Goal: Information Seeking & Learning: Learn about a topic

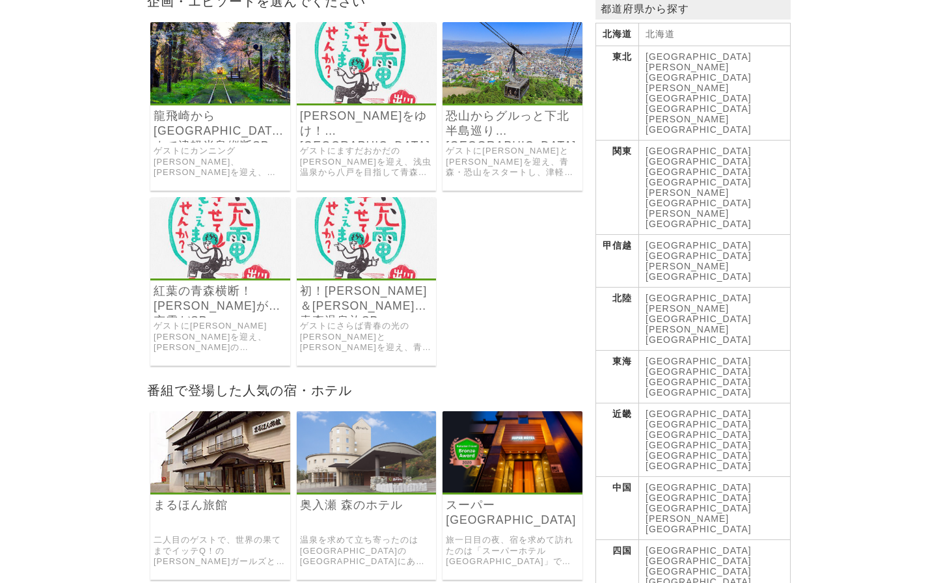
scroll to position [253, 0]
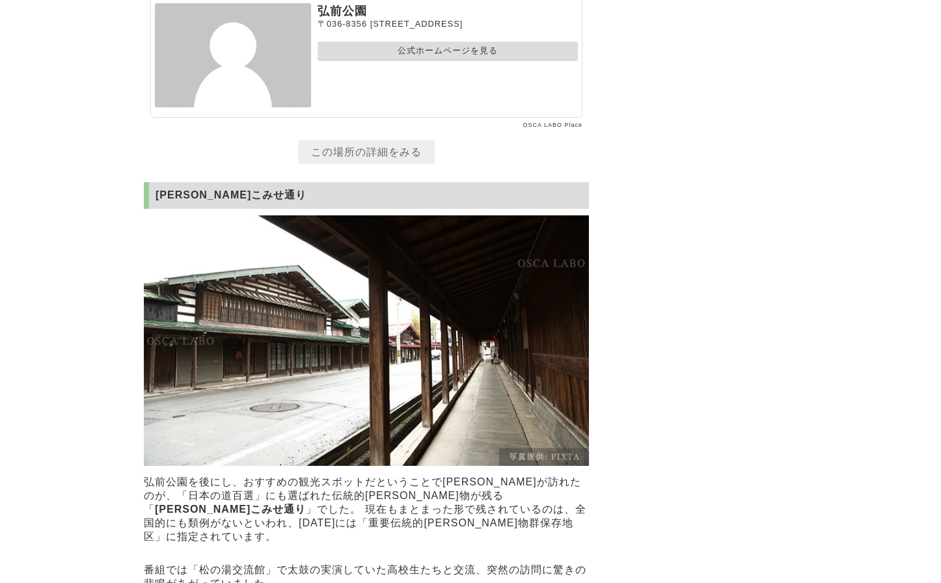
scroll to position [5630, 0]
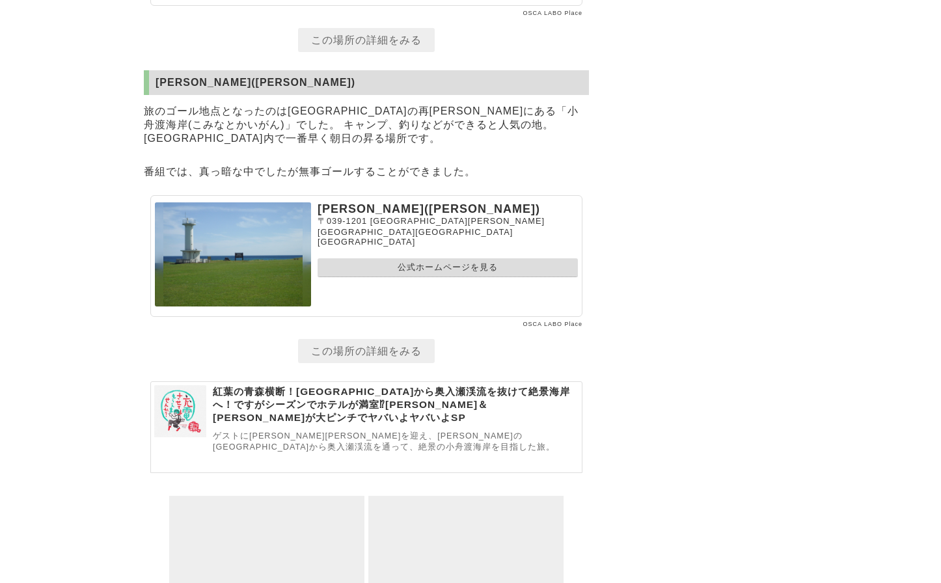
scroll to position [8380, 0]
